Goal: Information Seeking & Learning: Learn about a topic

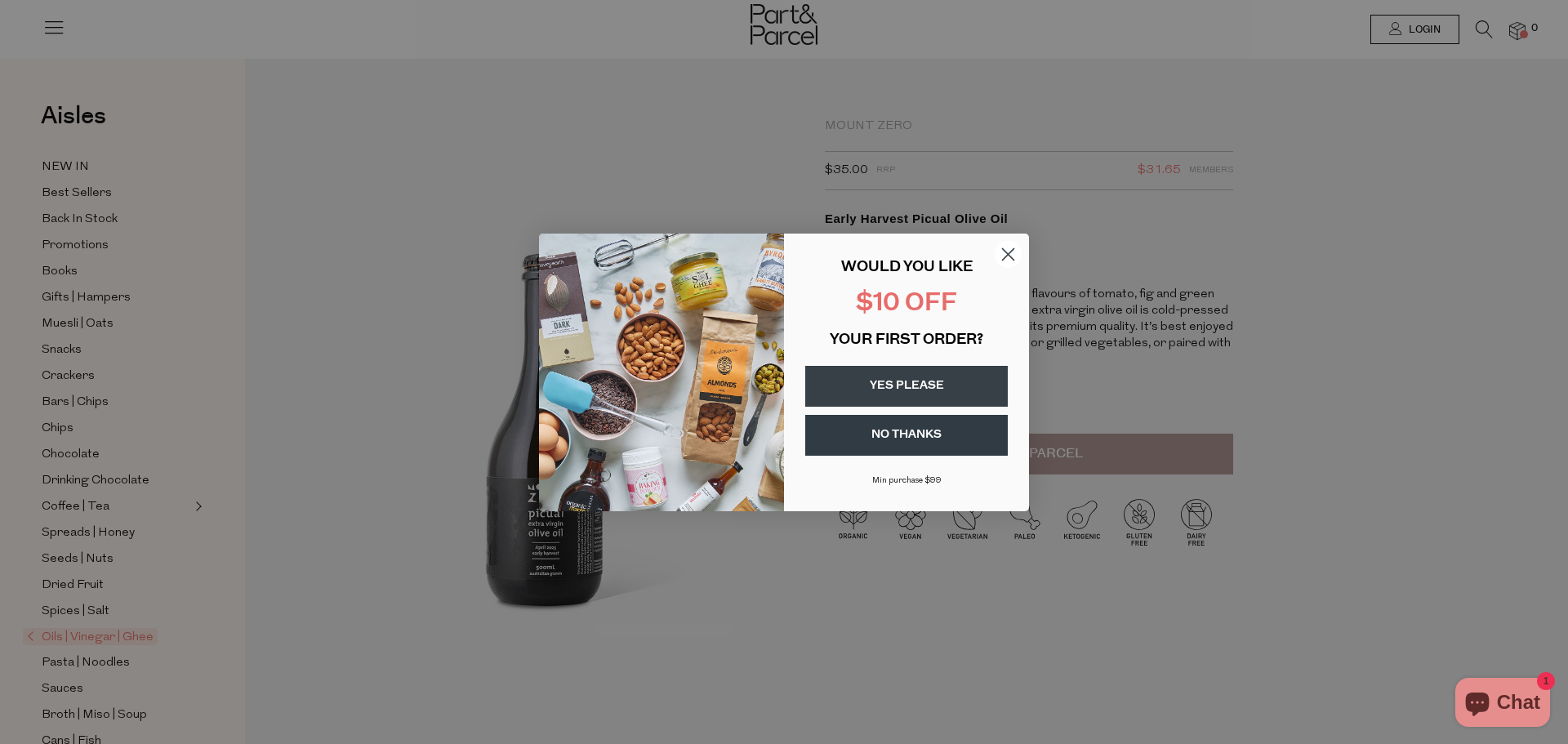
click at [1010, 253] on circle "Close dialog" at bounding box center [1008, 253] width 27 height 27
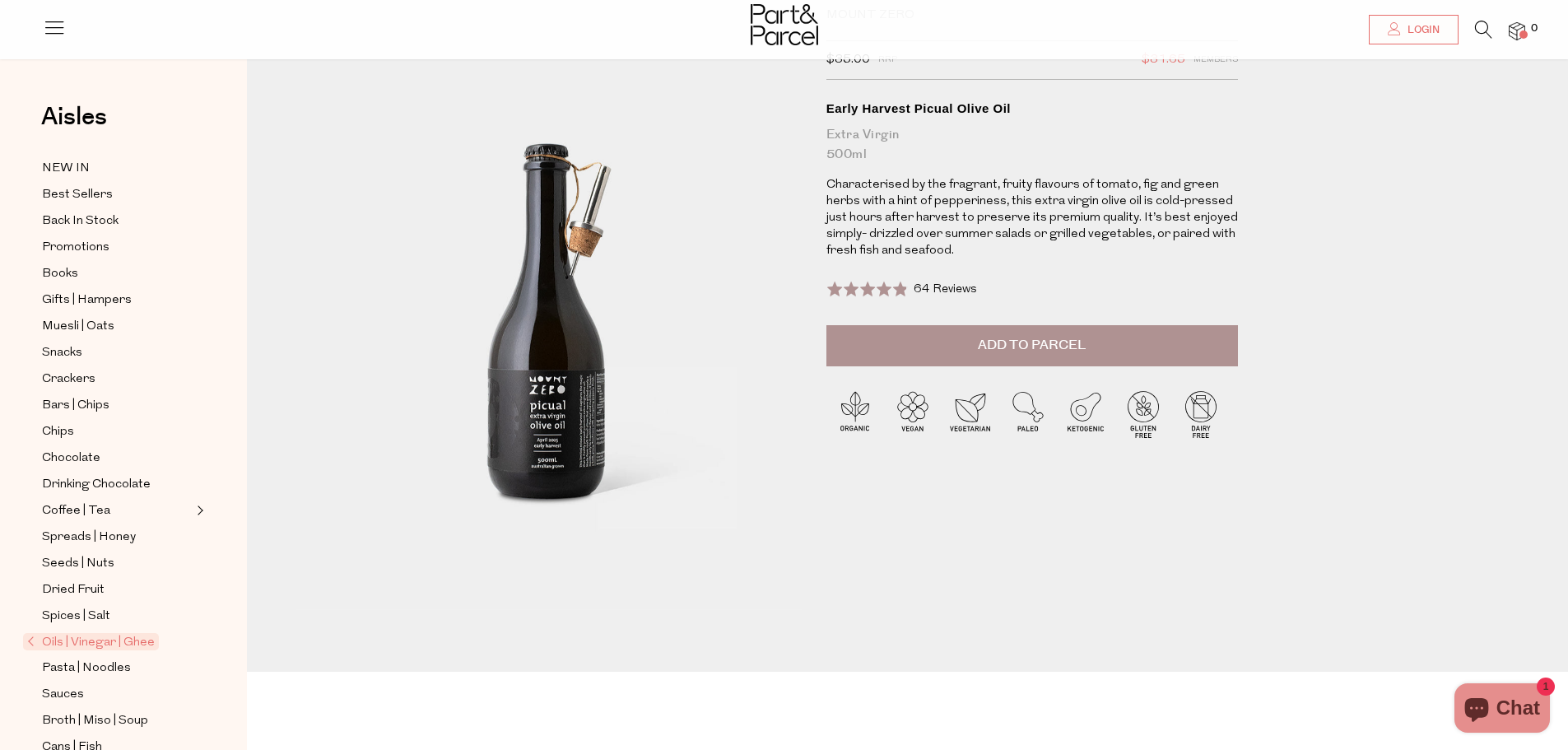
scroll to position [83, 0]
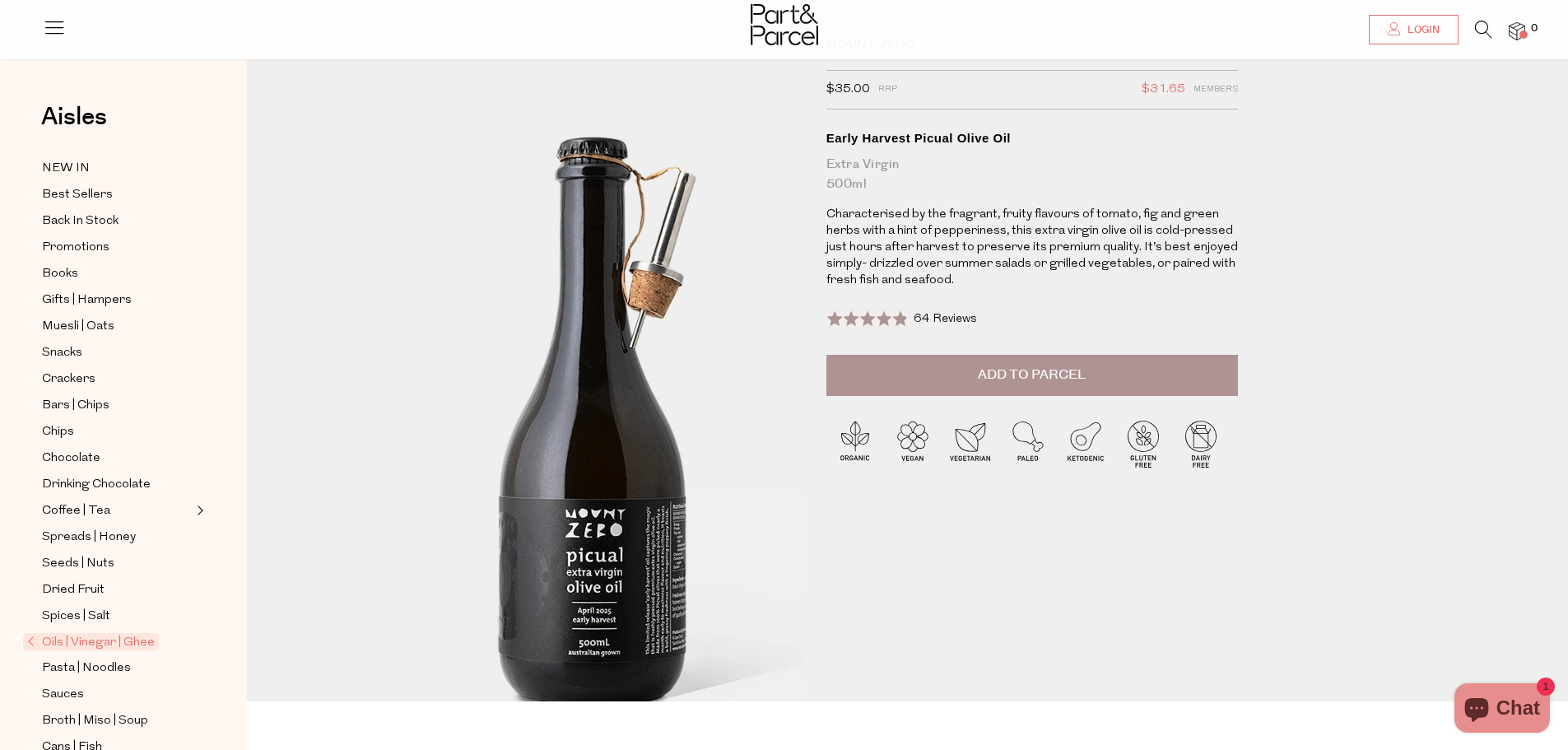
drag, startPoint x: 617, startPoint y: 599, endPoint x: 468, endPoint y: 297, distance: 336.8
click at [468, 297] on img at bounding box center [596, 405] width 808 height 954
